Goal: Transaction & Acquisition: Purchase product/service

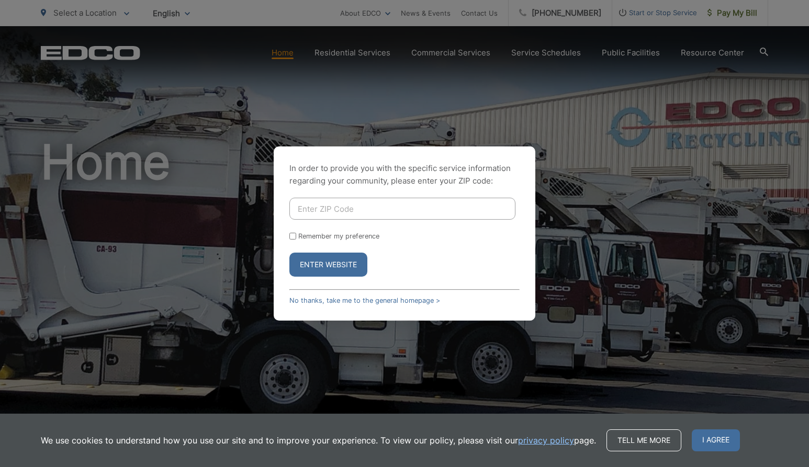
click at [306, 211] on input "Enter ZIP Code" at bounding box center [402, 209] width 226 height 22
type input "92028"
click at [400, 243] on form "92028 Remember my preference Enter Website" at bounding box center [404, 237] width 230 height 79
click at [333, 264] on button "Enter Website" at bounding box center [328, 265] width 78 height 24
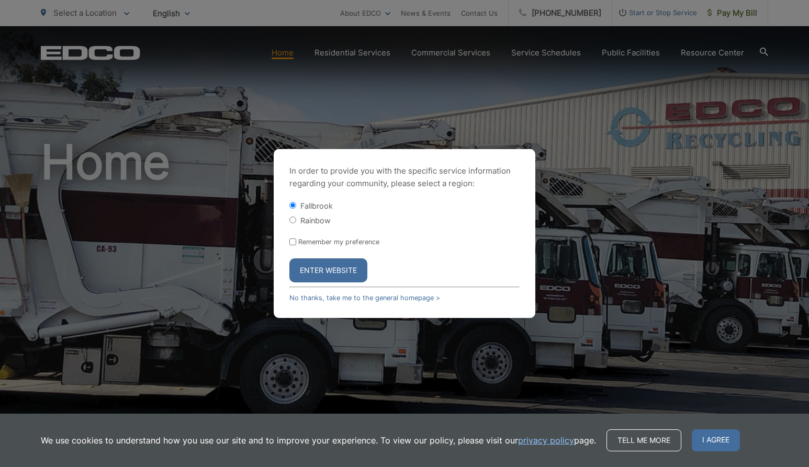
drag, startPoint x: 335, startPoint y: 268, endPoint x: 346, endPoint y: 273, distance: 11.7
click at [336, 268] on button "Enter Website" at bounding box center [328, 270] width 78 height 24
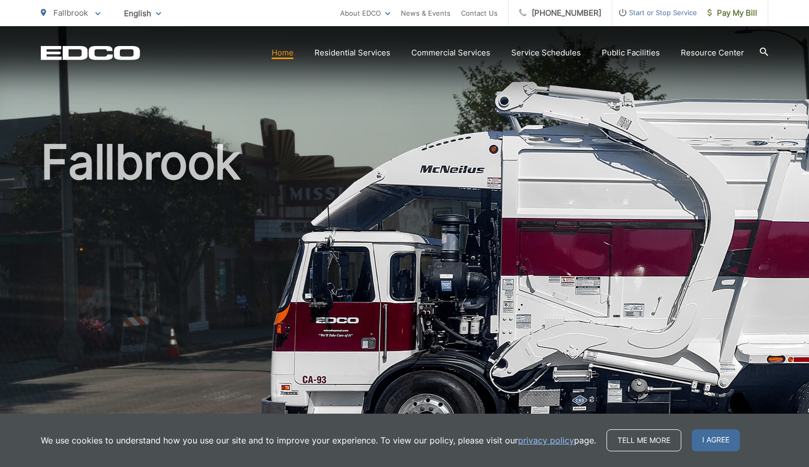
drag, startPoint x: 725, startPoint y: 12, endPoint x: 647, endPoint y: 32, distance: 80.2
click at [724, 12] on span "Pay My Bill" at bounding box center [732, 13] width 50 height 13
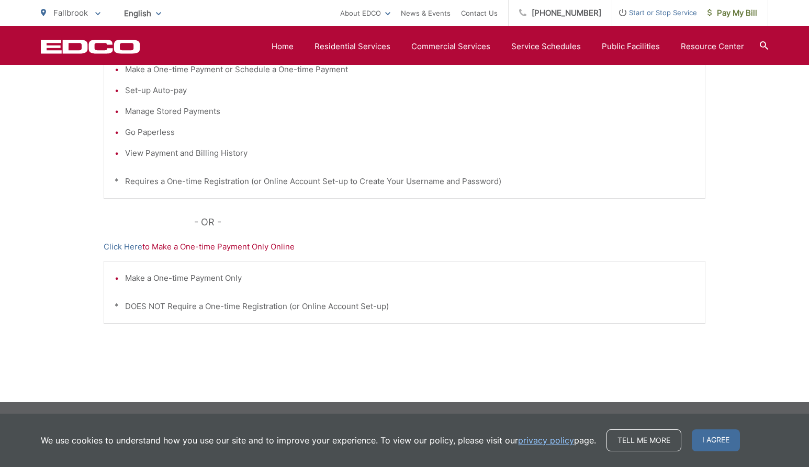
scroll to position [277, 0]
drag, startPoint x: 117, startPoint y: 246, endPoint x: 127, endPoint y: 249, distance: 9.9
click at [118, 246] on link "Click Here" at bounding box center [123, 247] width 39 height 13
